Goal: Task Accomplishment & Management: Complete application form

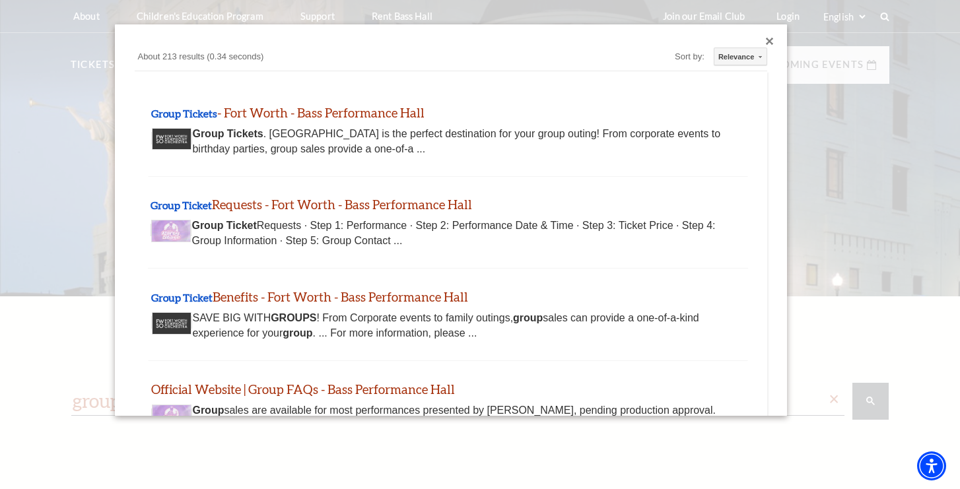
scroll to position [50, 0]
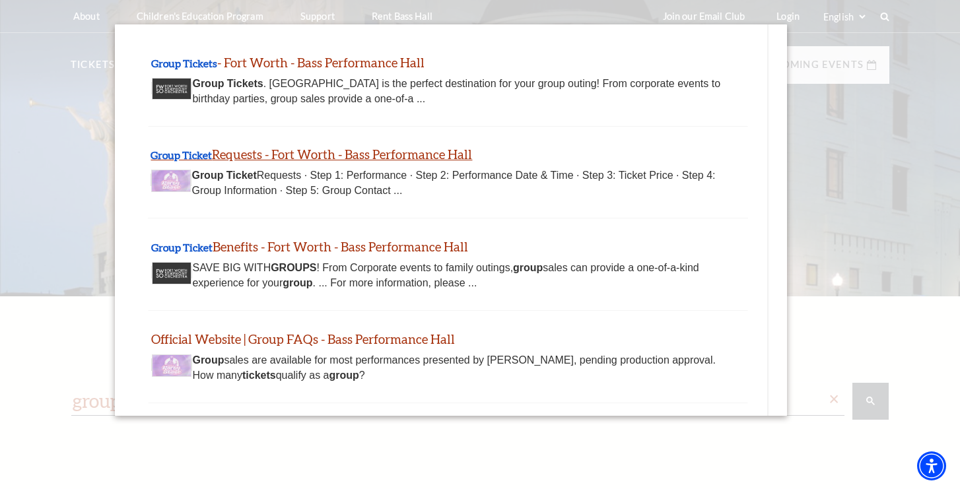
click at [364, 156] on link "Group Ticket Requests - Fort Worth - Bass Performance Hall" at bounding box center [311, 154] width 321 height 15
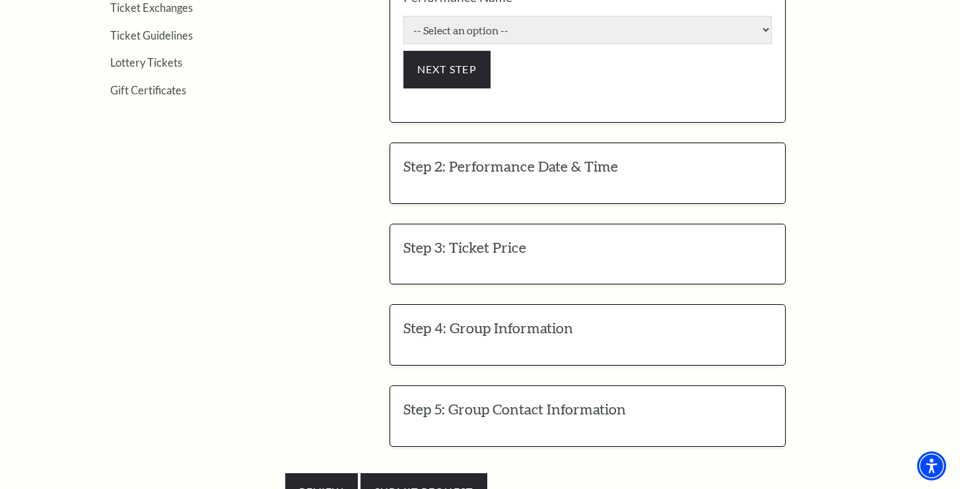
scroll to position [607, 0]
click at [518, 238] on div "Step 3: Ticket Price EDIT Select your preferred ticket price (subject to availa…" at bounding box center [587, 253] width 396 height 61
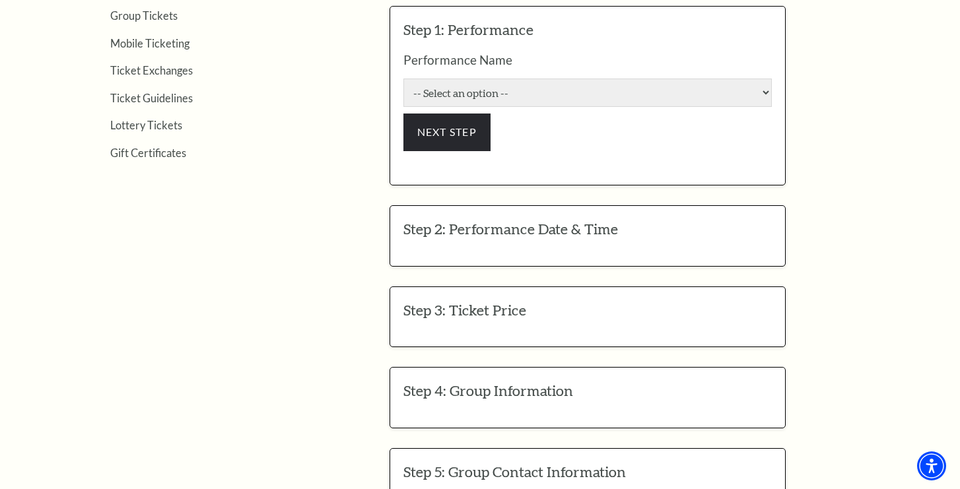
scroll to position [519, 0]
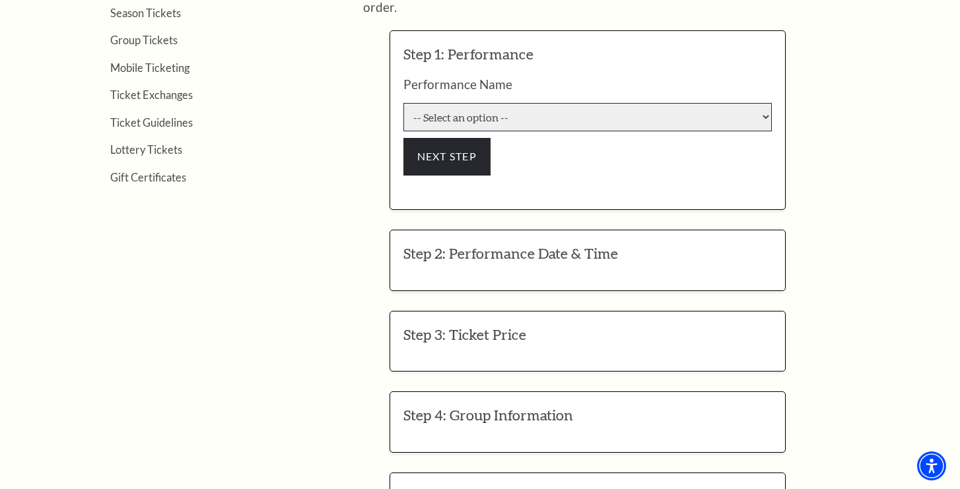
click at [481, 103] on select "-- Select an option -- Life of Pi Lyle Lovett and His Acoustic Group The Addams…" at bounding box center [587, 117] width 368 height 28
select select "6162"
click at [403, 103] on select "-- Select an option -- Life of Pi Lyle Lovett and His Acoustic Group The Addams…" at bounding box center [587, 117] width 368 height 28
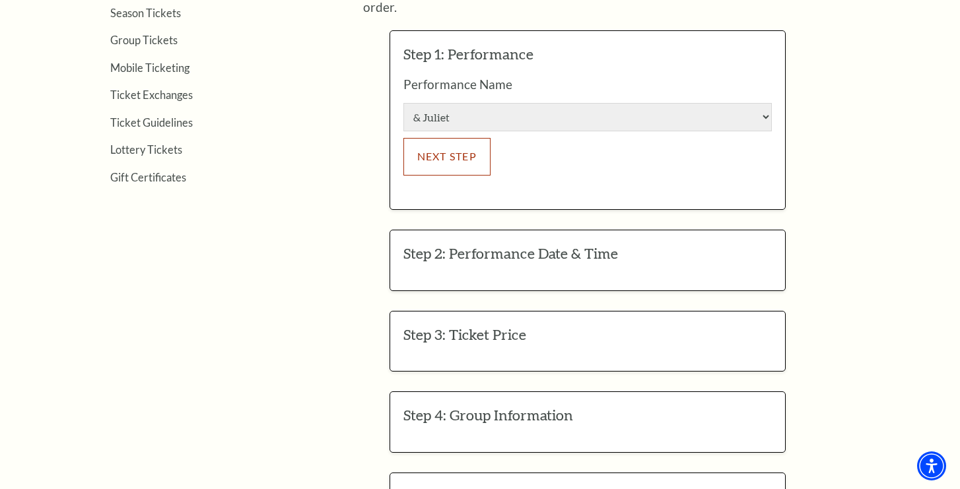
click at [469, 152] on button "NEXT STEP" at bounding box center [447, 156] width 88 height 37
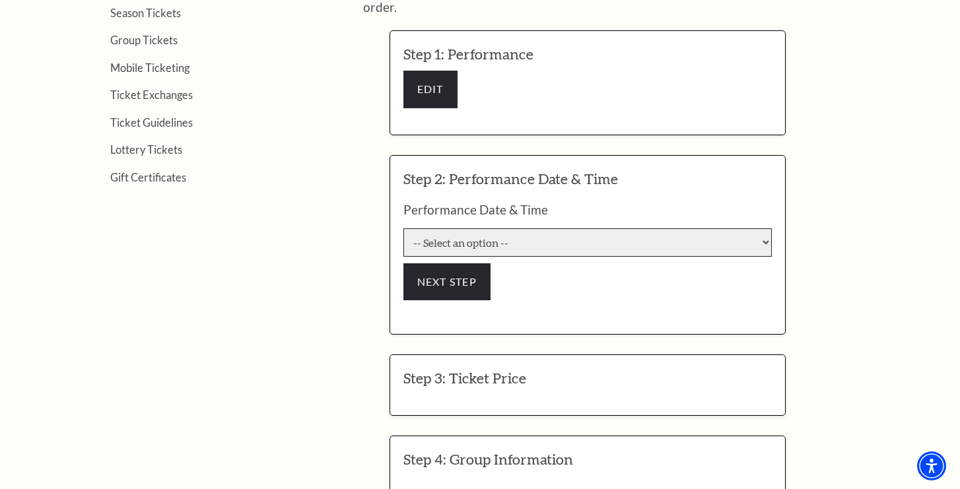
click at [455, 235] on select "-- Select an option -- 9/23/2025 7:30:00 PM 9/24/2025 7:30:00 PM 9/25/2025 7:30…" at bounding box center [587, 242] width 368 height 28
select select "6233"
click input "Premium $132.00" at bounding box center [0, 0] width 0 height 0
radio input "true"
click at [403, 228] on select "-- Select an option -- 9/23/2025 7:30:00 PM 9/24/2025 7:30:00 PM 9/25/2025 7:30…" at bounding box center [587, 242] width 368 height 28
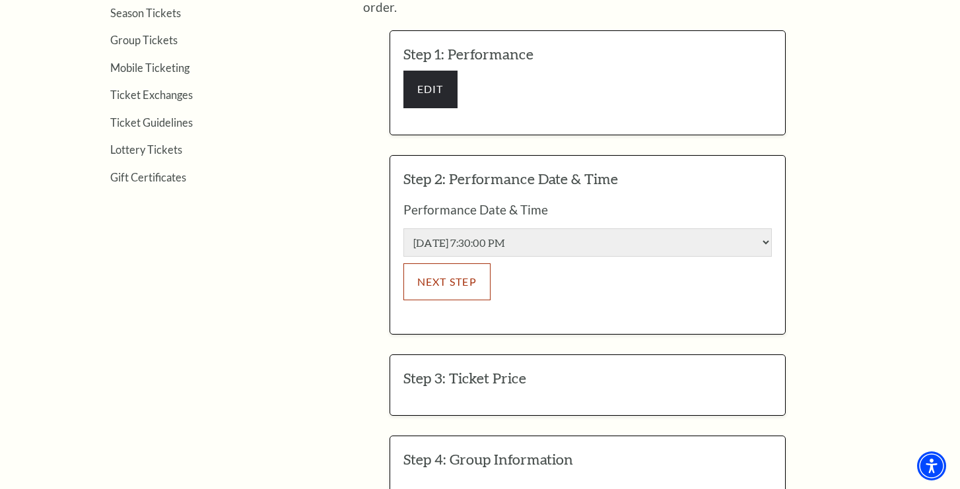
click at [461, 263] on button "NEXT STEP" at bounding box center [447, 281] width 88 height 37
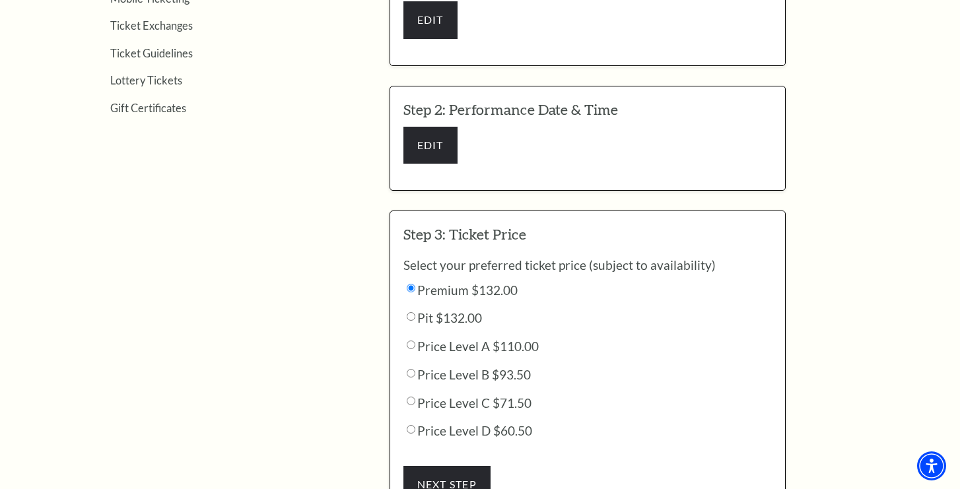
scroll to position [593, 0]
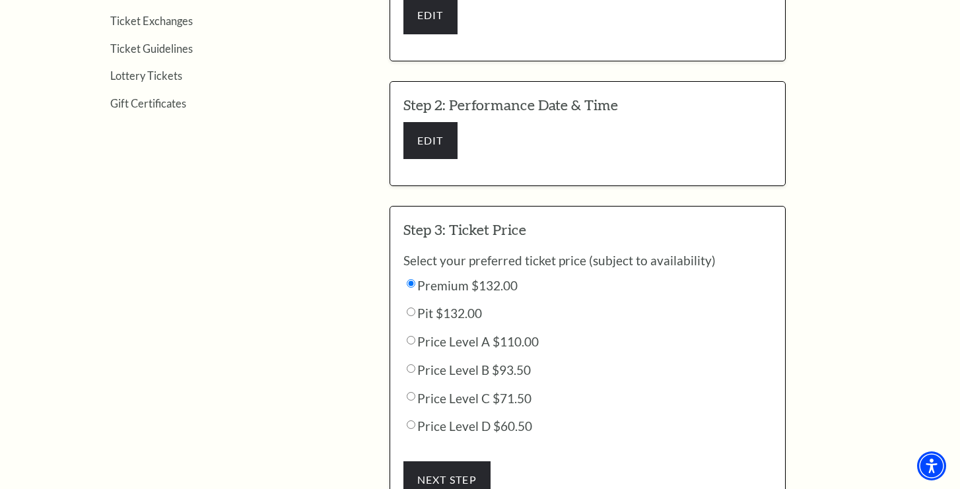
click at [417, 419] on label "Price Level D $60.50" at bounding box center [467, 426] width 129 height 15
click at [415, 288] on input "Price Level D $60.50" at bounding box center [411, 283] width 9 height 9
radio input "true"
click at [465, 462] on button "NEXT STEP" at bounding box center [447, 479] width 88 height 37
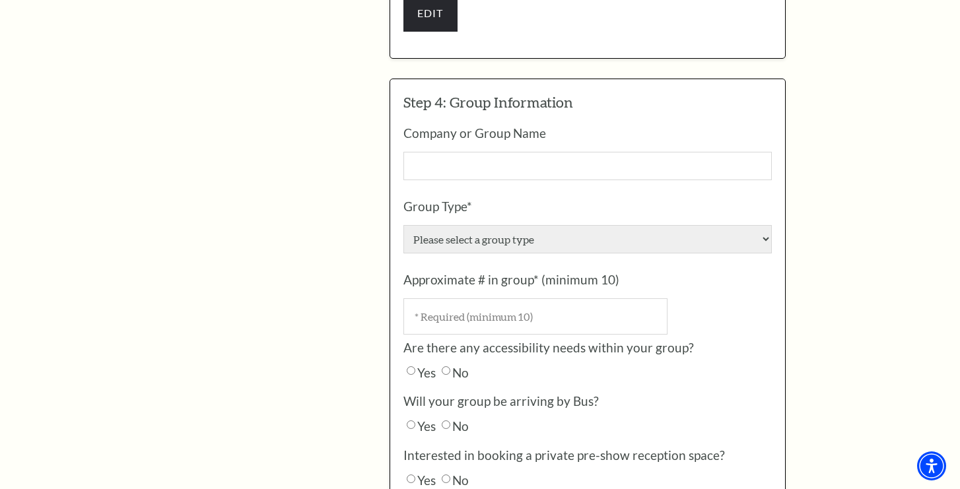
scroll to position [846, 0]
click at [415, 419] on input "No" at bounding box center [411, 423] width 9 height 9
radio input "true"
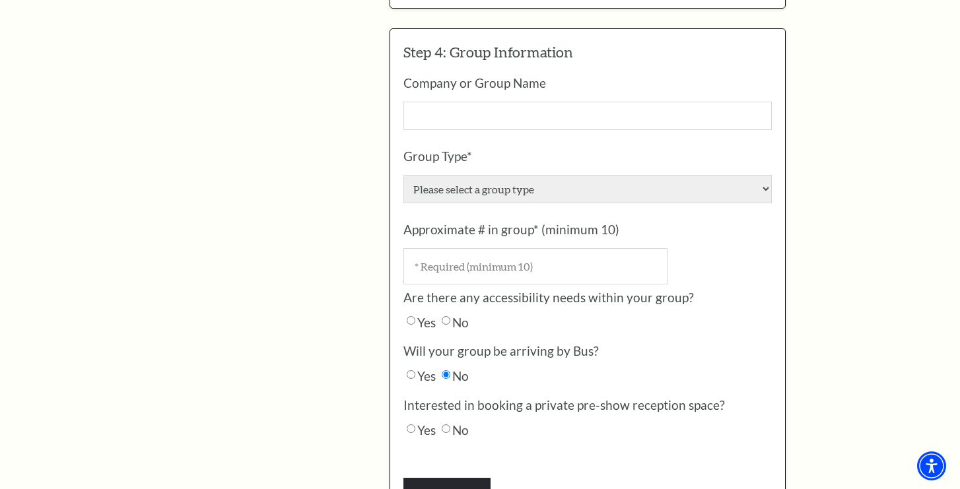
scroll to position [924, 0]
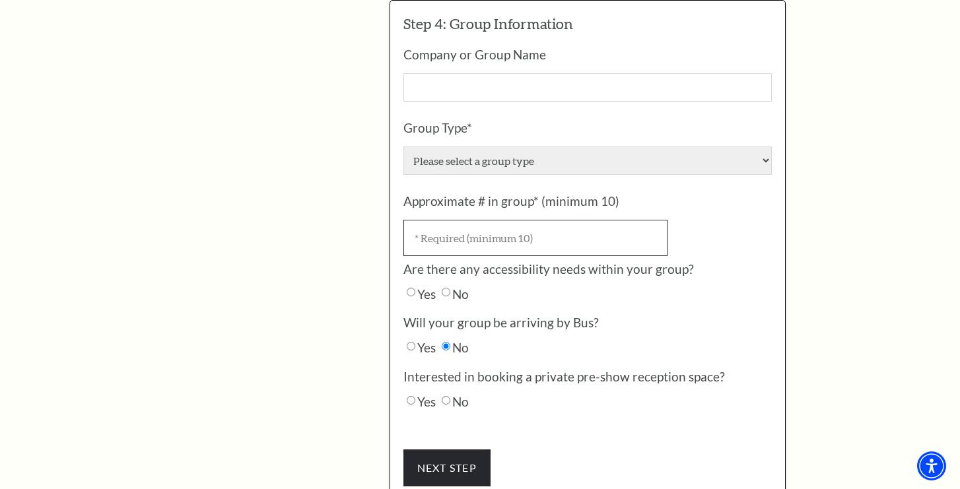
click at [564, 220] on input "Approximate # in group* (minimum 10)" at bounding box center [535, 238] width 264 height 36
click at [655, 220] on input "1" at bounding box center [535, 238] width 264 height 36
click at [650, 220] on input "0" at bounding box center [535, 238] width 264 height 36
click at [650, 220] on input "-1" at bounding box center [535, 238] width 264 height 36
click at [650, 220] on input "-2" at bounding box center [535, 238] width 264 height 36
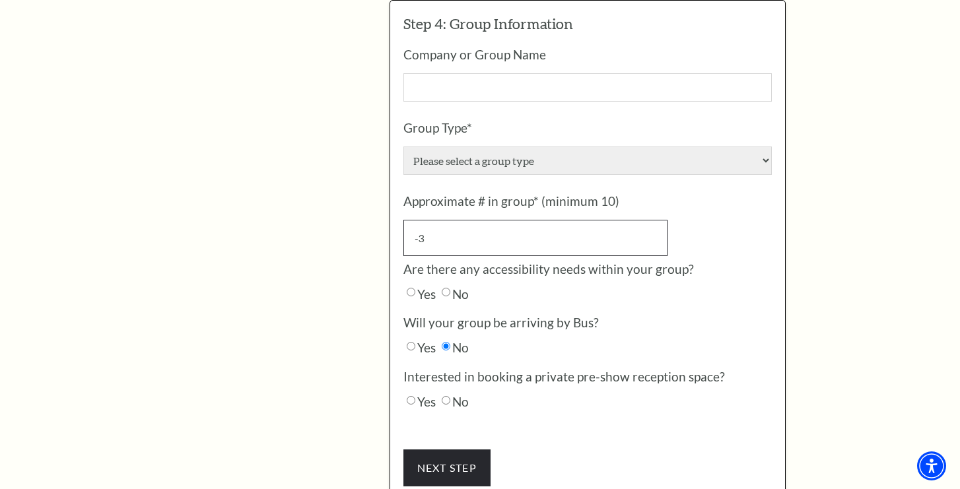
click at [650, 220] on input "-3" at bounding box center [535, 238] width 264 height 36
click at [650, 220] on input "-4" at bounding box center [535, 238] width 264 height 36
click at [650, 220] on input "-5" at bounding box center [535, 238] width 264 height 36
click at [650, 220] on input "-6" at bounding box center [535, 238] width 264 height 36
click at [650, 220] on input "-7" at bounding box center [535, 238] width 264 height 36
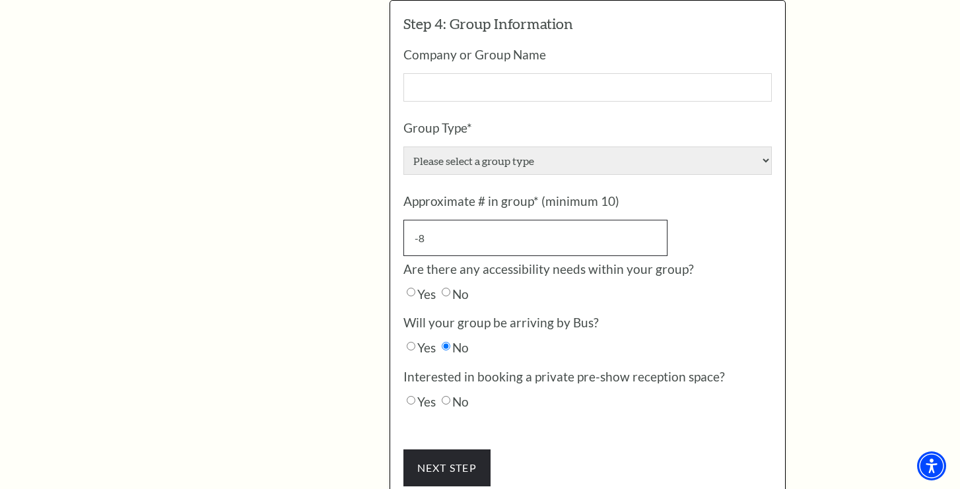
click at [650, 220] on input "-8" at bounding box center [535, 238] width 264 height 36
click at [651, 220] on input "-8" at bounding box center [535, 238] width 264 height 36
click at [651, 220] on input "-7" at bounding box center [535, 238] width 264 height 36
click at [651, 220] on input "-6" at bounding box center [535, 238] width 264 height 36
click at [651, 220] on input "-5" at bounding box center [535, 238] width 264 height 36
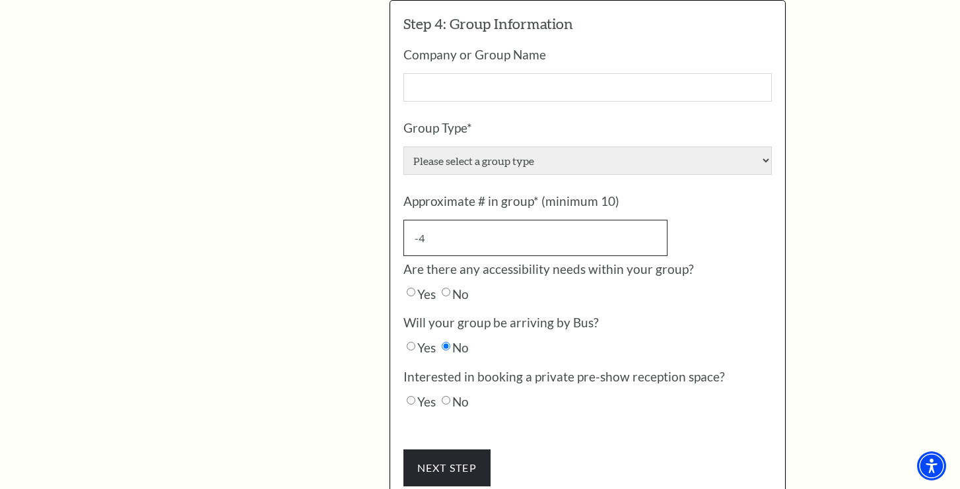
click at [651, 220] on input "-4" at bounding box center [535, 238] width 264 height 36
click at [651, 220] on input "-3" at bounding box center [535, 238] width 264 height 36
click at [651, 220] on input "-2" at bounding box center [535, 238] width 264 height 36
click at [651, 220] on input "-1" at bounding box center [535, 238] width 264 height 36
click at [651, 220] on input "0" at bounding box center [535, 238] width 264 height 36
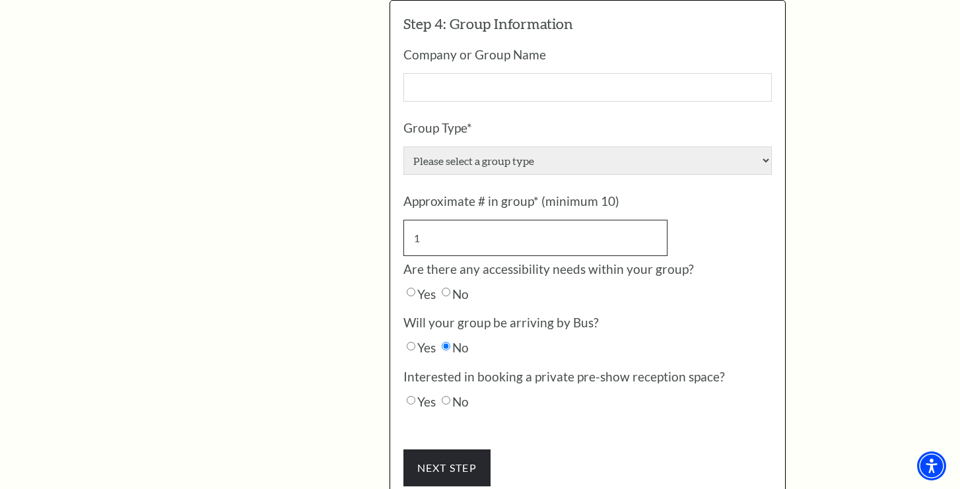
click at [651, 220] on input "1" at bounding box center [535, 238] width 264 height 36
click at [651, 220] on input "2" at bounding box center [535, 238] width 264 height 36
click at [651, 220] on input "3" at bounding box center [535, 238] width 264 height 36
click at [651, 220] on input "4" at bounding box center [535, 238] width 264 height 36
click at [651, 220] on input "5" at bounding box center [535, 238] width 264 height 36
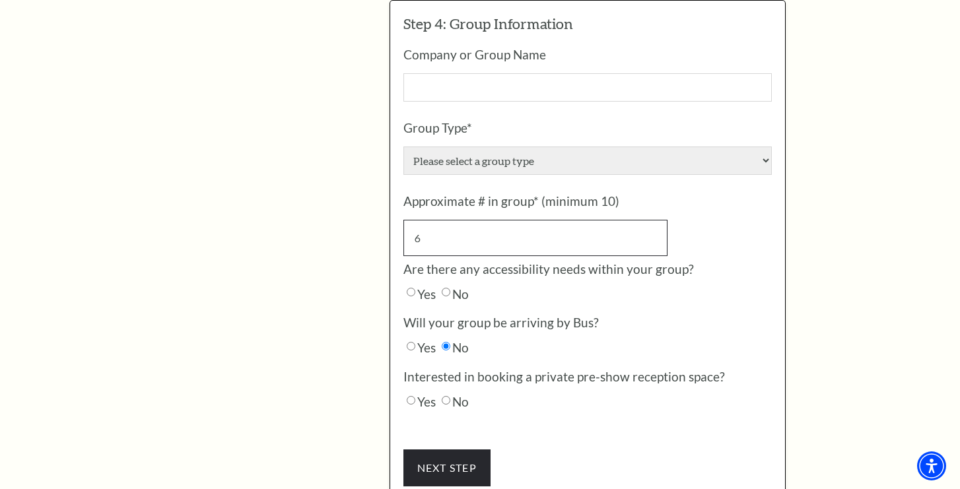
click at [651, 220] on input "6" at bounding box center [535, 238] width 264 height 36
click at [651, 220] on input "7" at bounding box center [535, 238] width 264 height 36
click at [651, 220] on input "8" at bounding box center [535, 238] width 264 height 36
click at [651, 220] on input "9" at bounding box center [535, 238] width 264 height 36
type input "10"
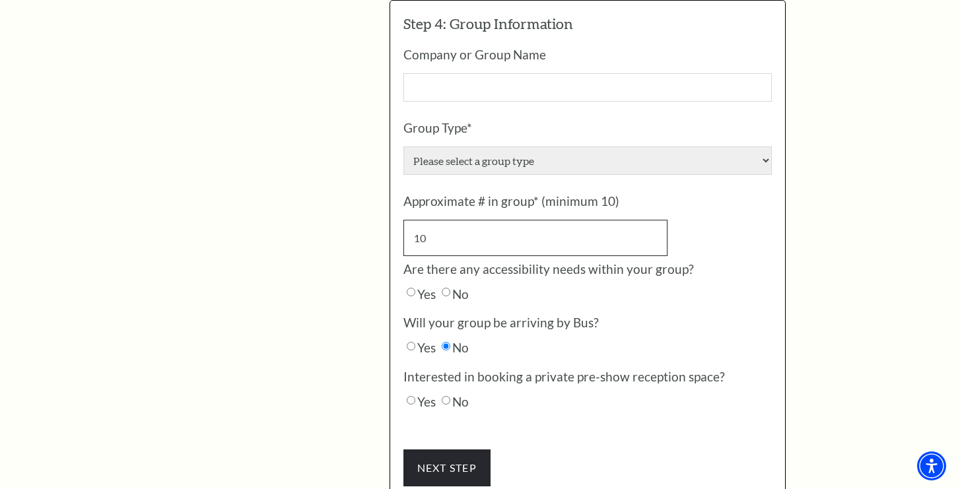
click at [651, 220] on input "10" at bounding box center [535, 238] width 264 height 36
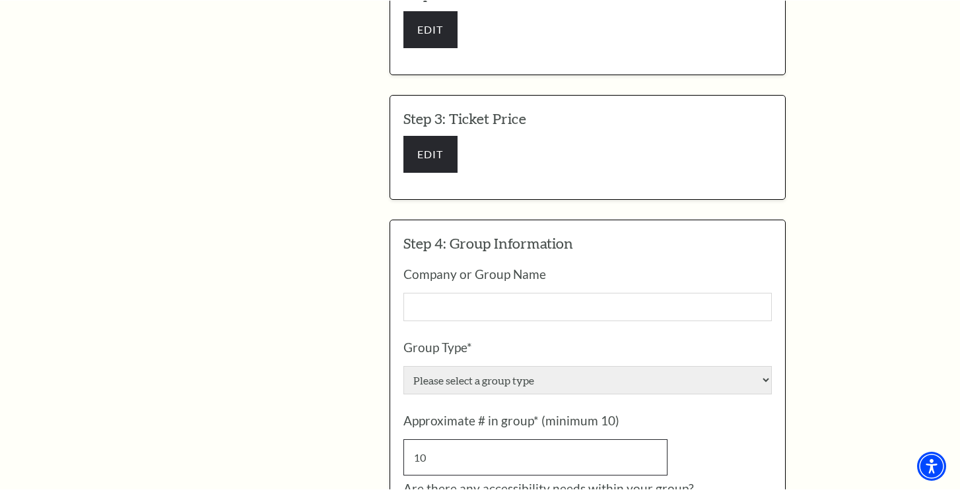
scroll to position [349, 0]
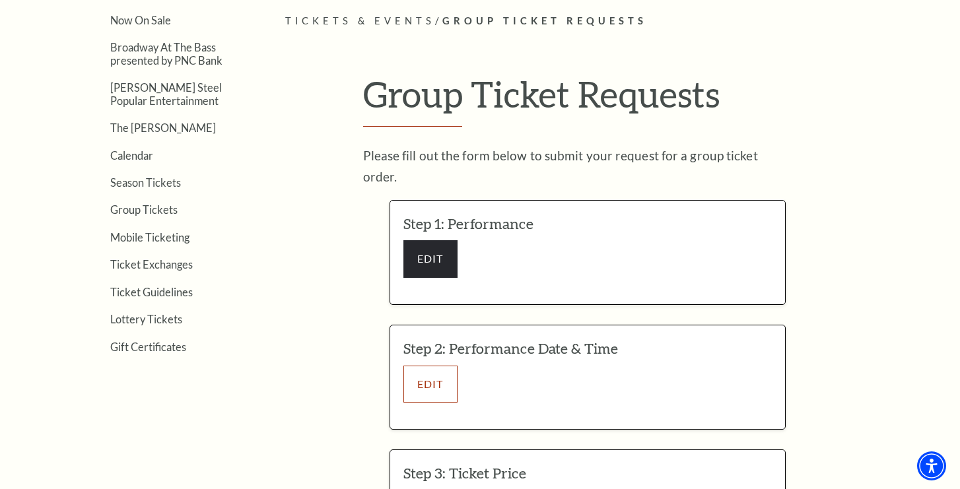
click at [424, 375] on button "EDIT" at bounding box center [430, 384] width 54 height 37
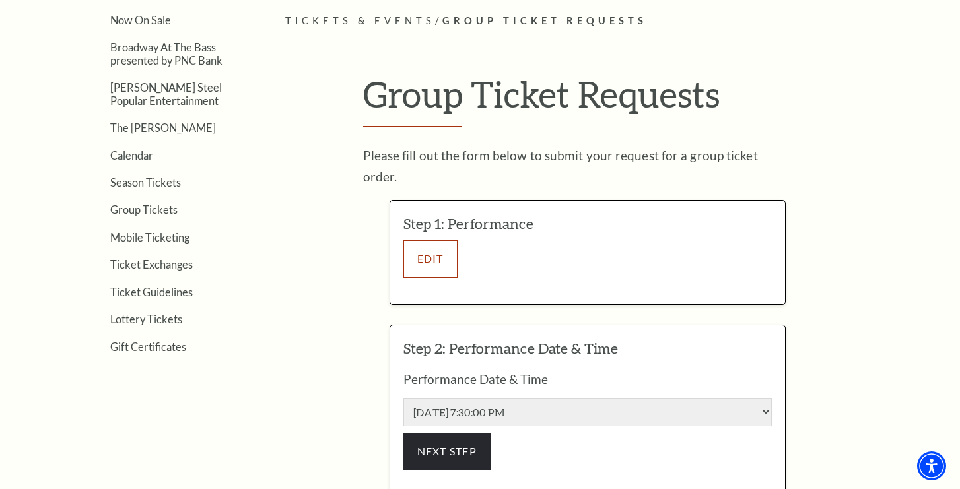
click at [428, 240] on button "EDIT" at bounding box center [430, 258] width 54 height 37
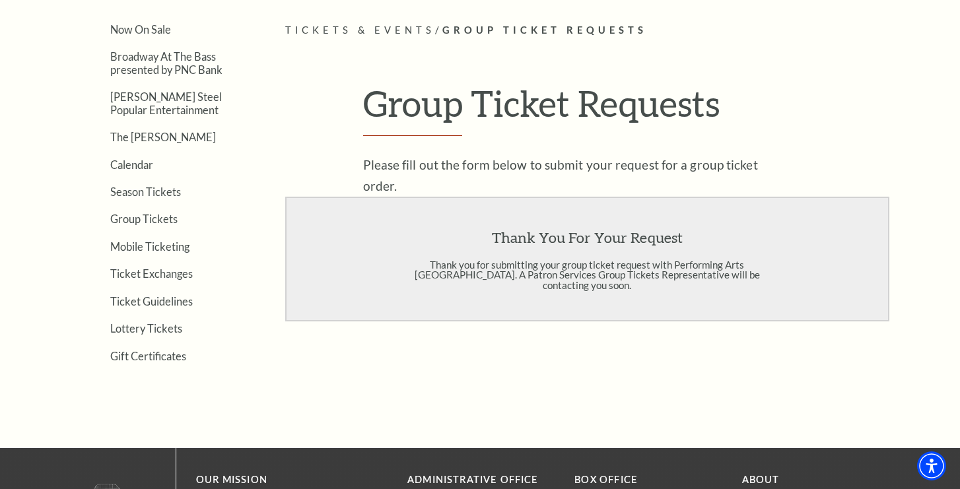
scroll to position [343, 0]
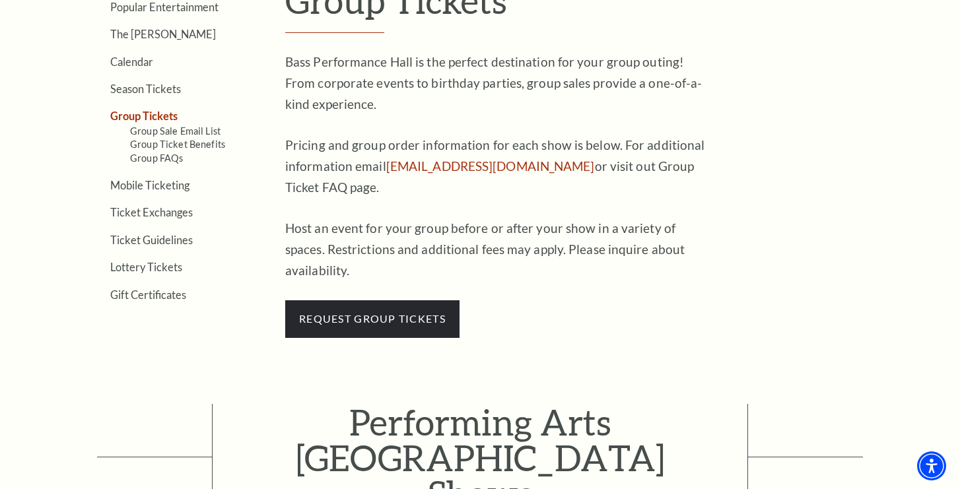
scroll to position [444, 0]
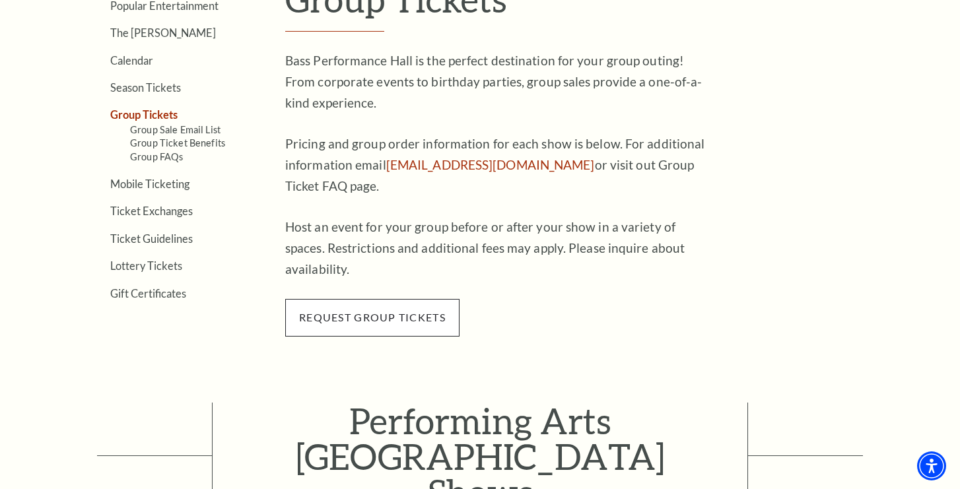
click at [351, 299] on span "request group tickets" at bounding box center [372, 317] width 174 height 37
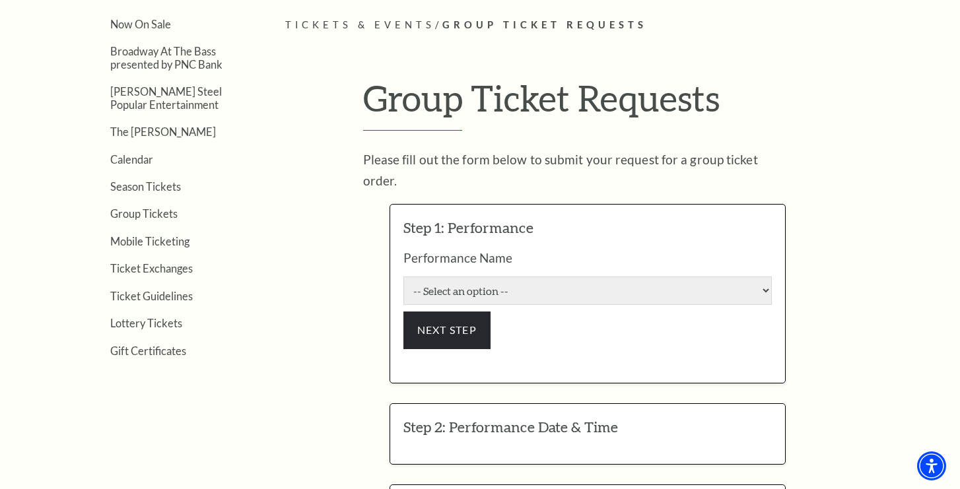
scroll to position [372, 0]
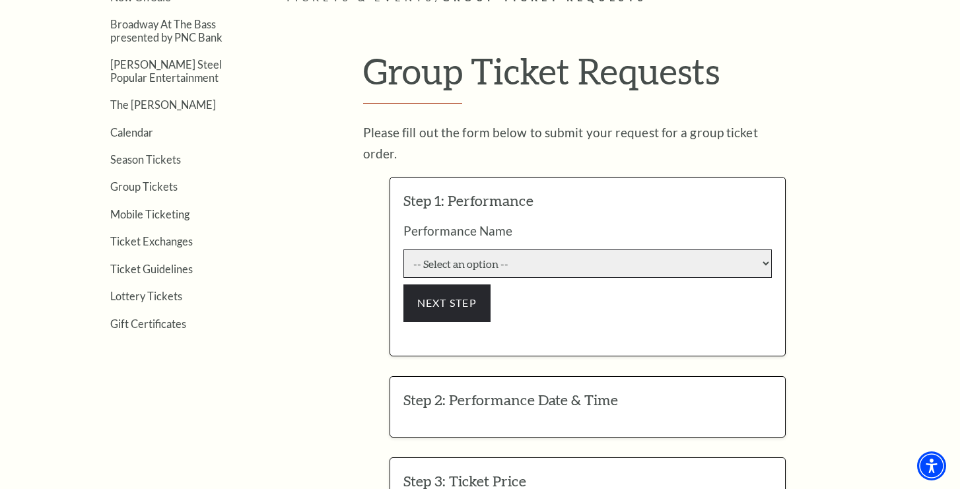
click at [501, 251] on select "-- Select an option -- Life of Pi Lyle Lovett and His Acoustic Group The Addams…" at bounding box center [587, 264] width 368 height 28
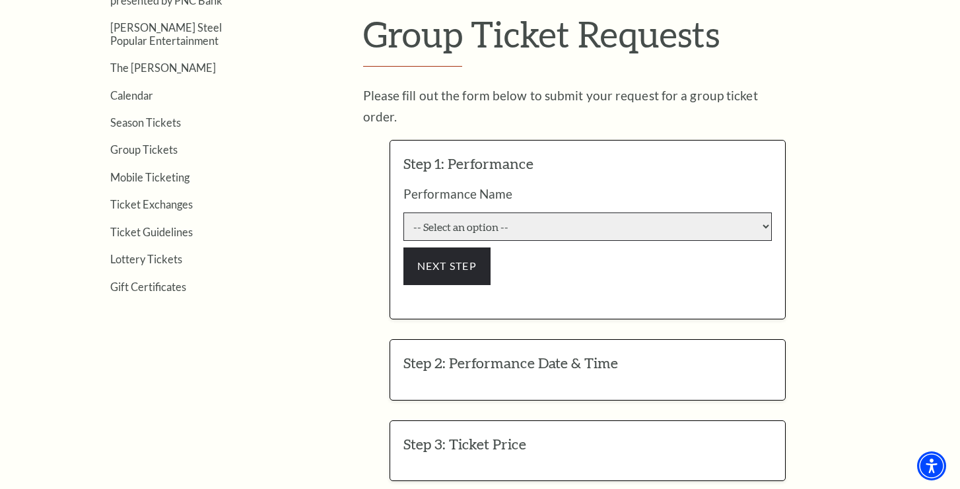
scroll to position [424, 0]
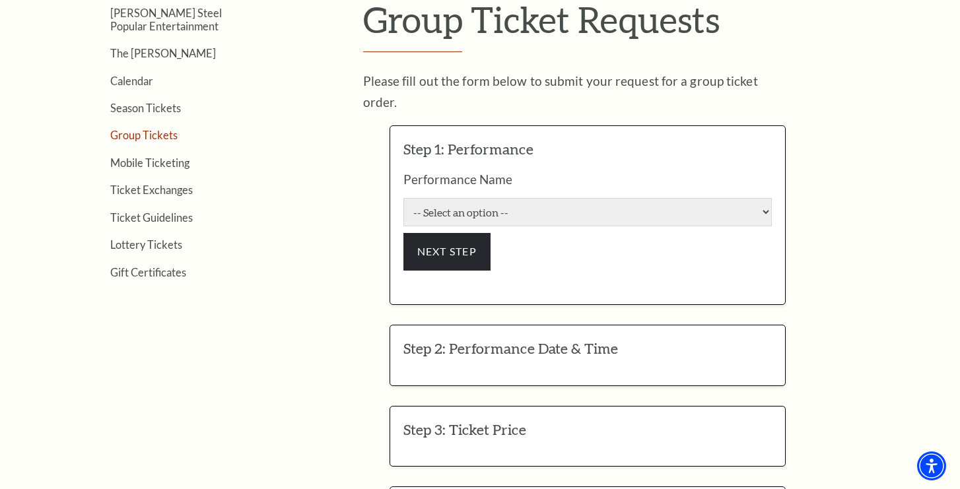
click at [132, 138] on link "Group Tickets" at bounding box center [143, 135] width 67 height 13
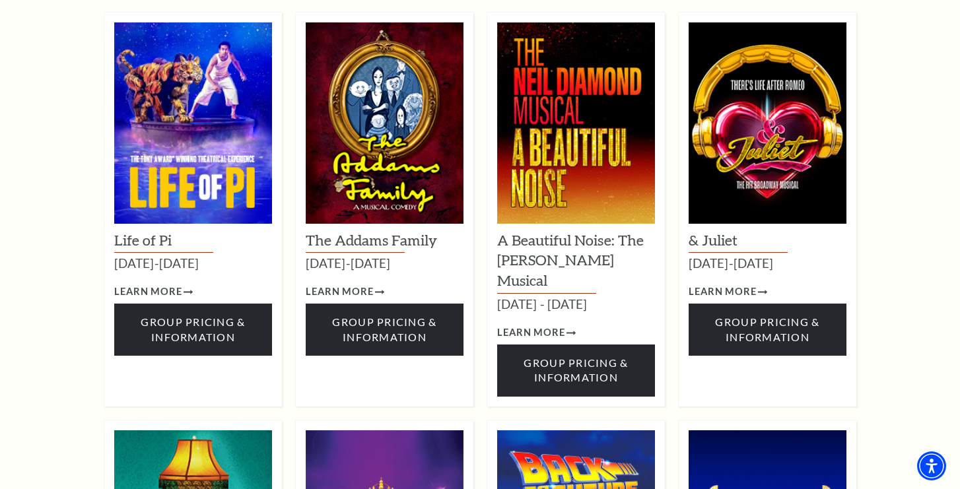
scroll to position [992, 0]
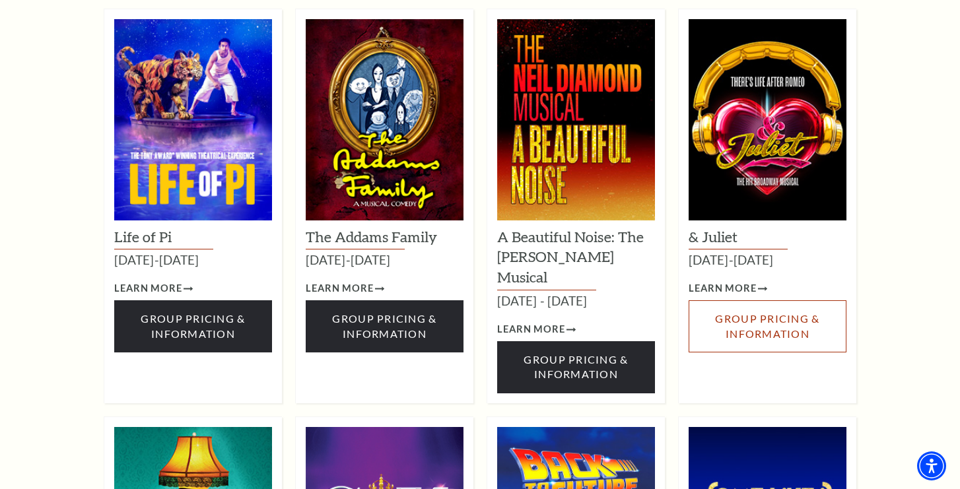
click at [733, 312] on span "Group Pricing & Information" at bounding box center [767, 325] width 104 height 27
